Goal: Find specific page/section: Find specific page/section

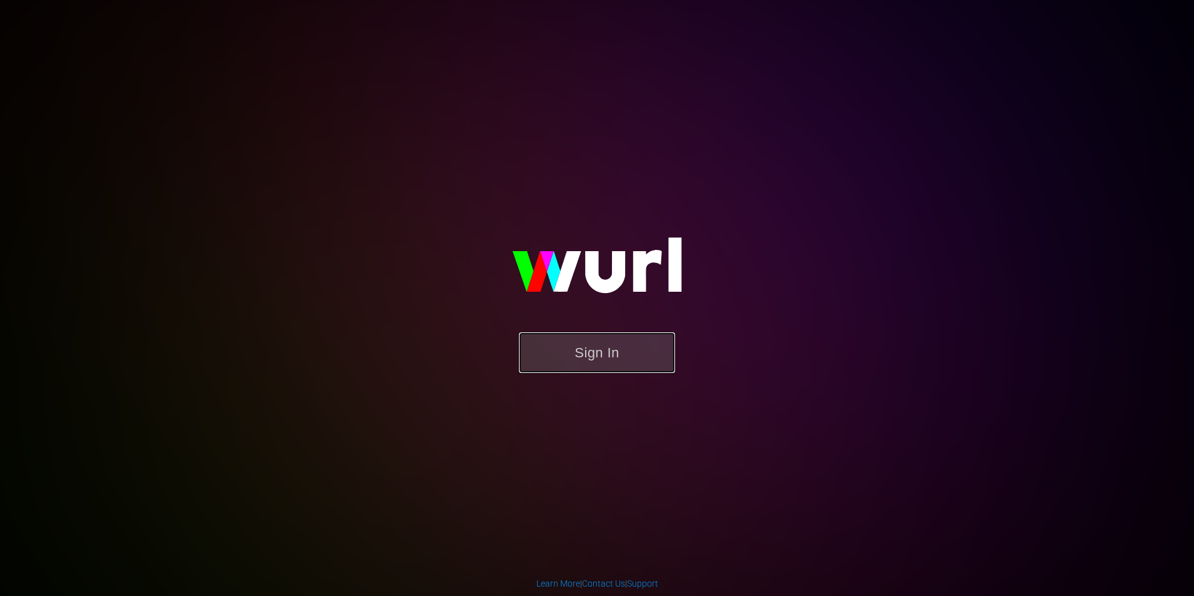
click at [603, 355] on button "Sign In" at bounding box center [597, 352] width 156 height 41
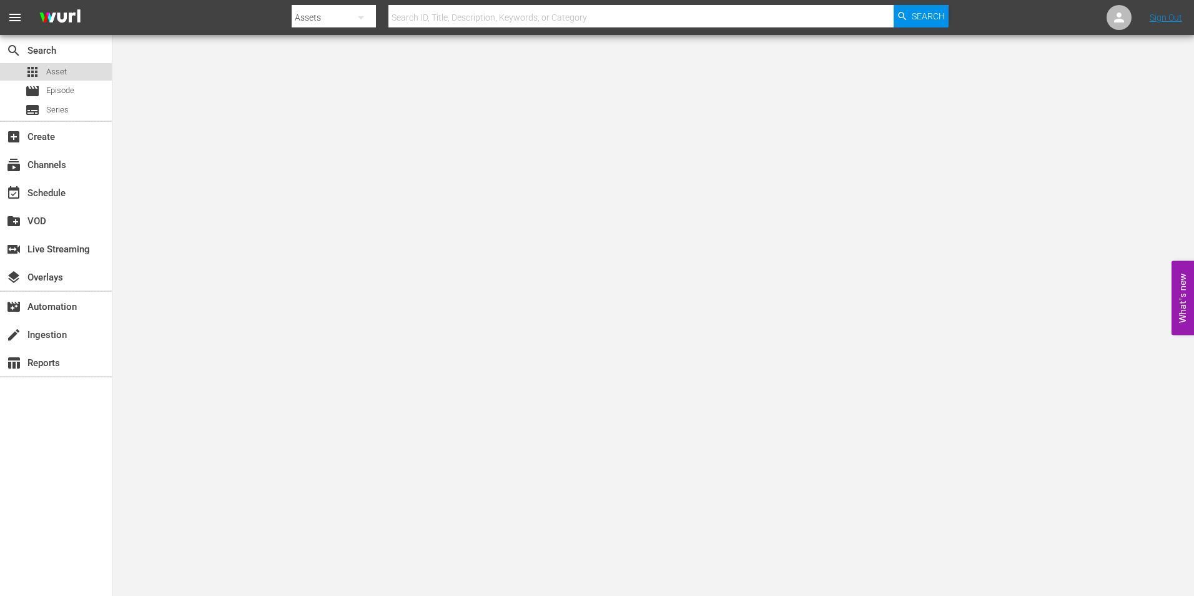
click at [76, 75] on div "apps Asset" at bounding box center [56, 71] width 112 height 17
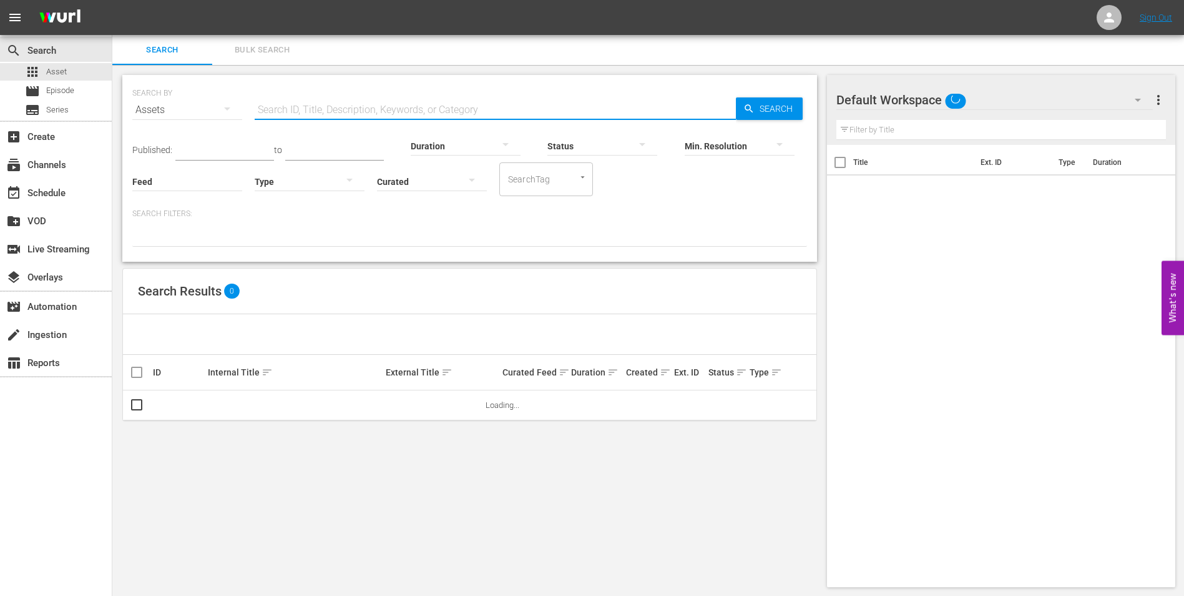
click at [328, 114] on input "text" at bounding box center [495, 110] width 481 height 30
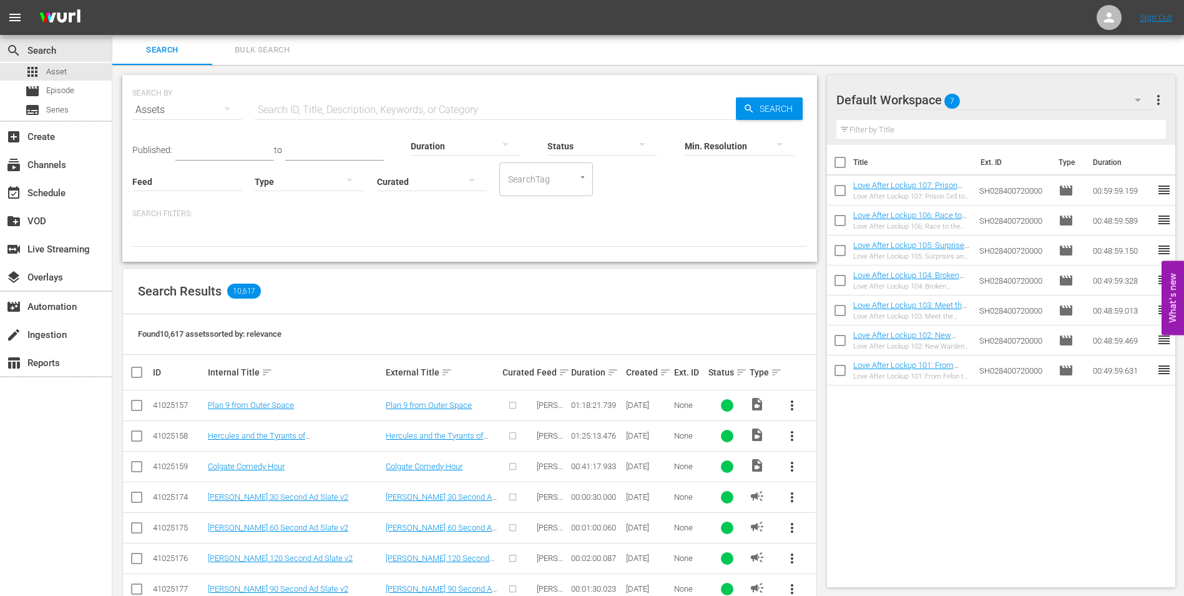
click at [424, 110] on input "text" at bounding box center [495, 110] width 481 height 30
type input "no one saw a thing"
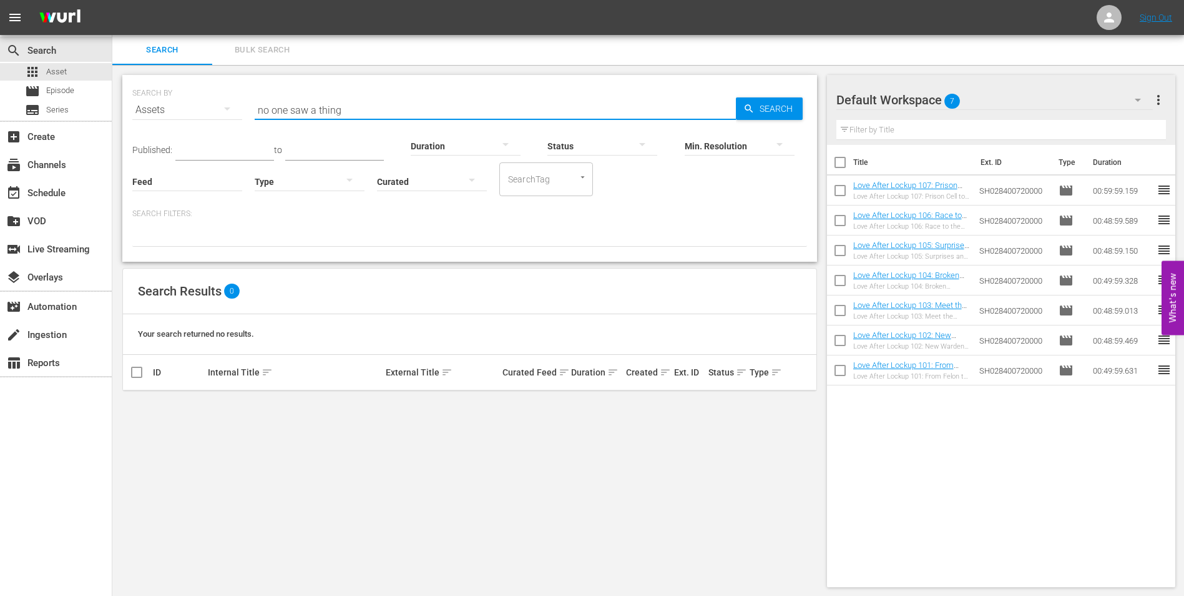
drag, startPoint x: 390, startPoint y: 107, endPoint x: 257, endPoint y: 103, distance: 133.1
click at [257, 103] on input "no one saw a thing" at bounding box center [495, 110] width 481 height 30
type input "y"
type input "h"
type input "w"
